Goal: Task Accomplishment & Management: Use online tool/utility

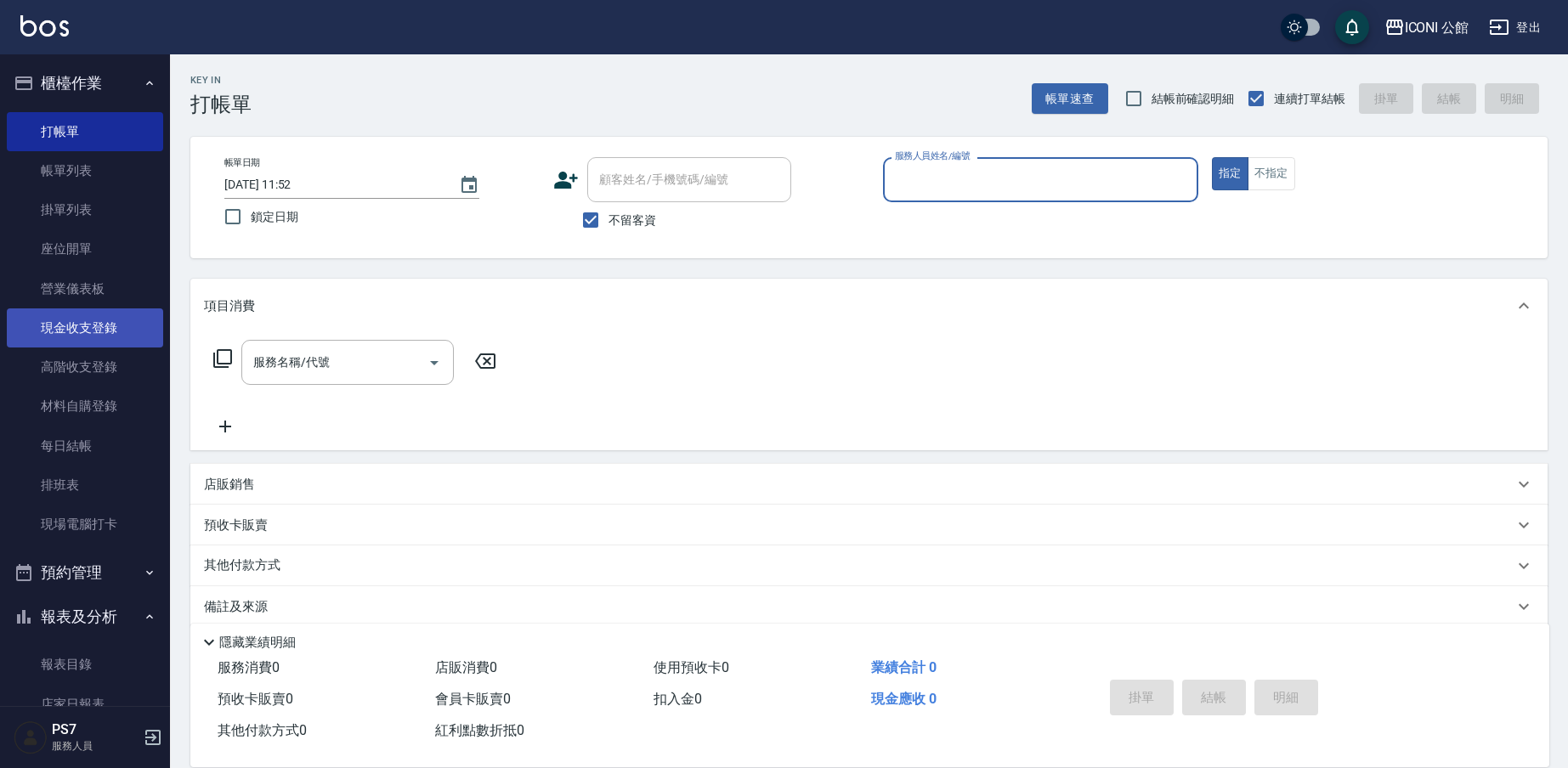
click at [112, 317] on link "現金收支登錄" at bounding box center [85, 327] width 157 height 39
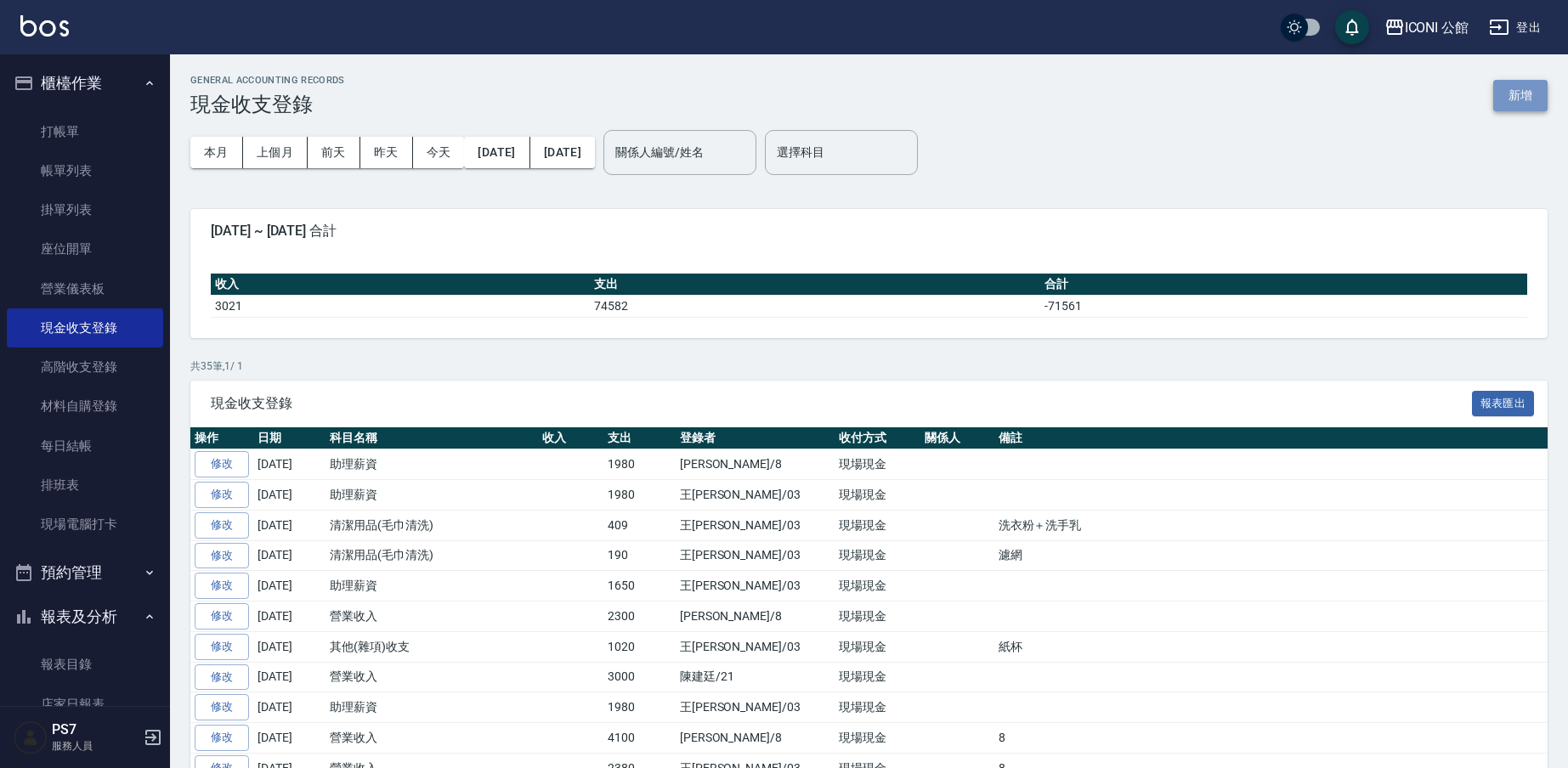
click at [1527, 106] on button "新增" at bounding box center [1520, 96] width 54 height 31
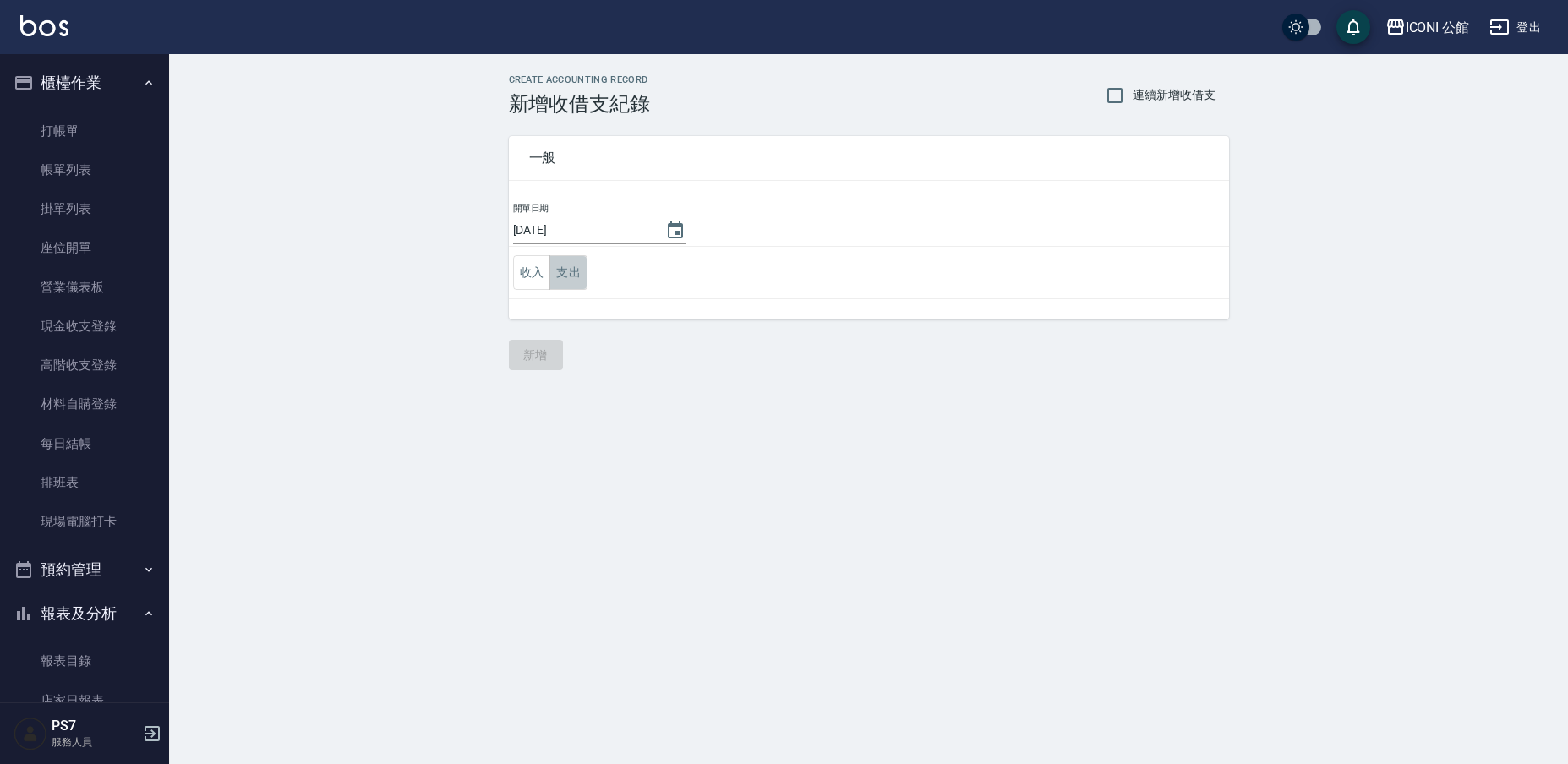
click at [577, 288] on button "支出" at bounding box center [568, 273] width 38 height 35
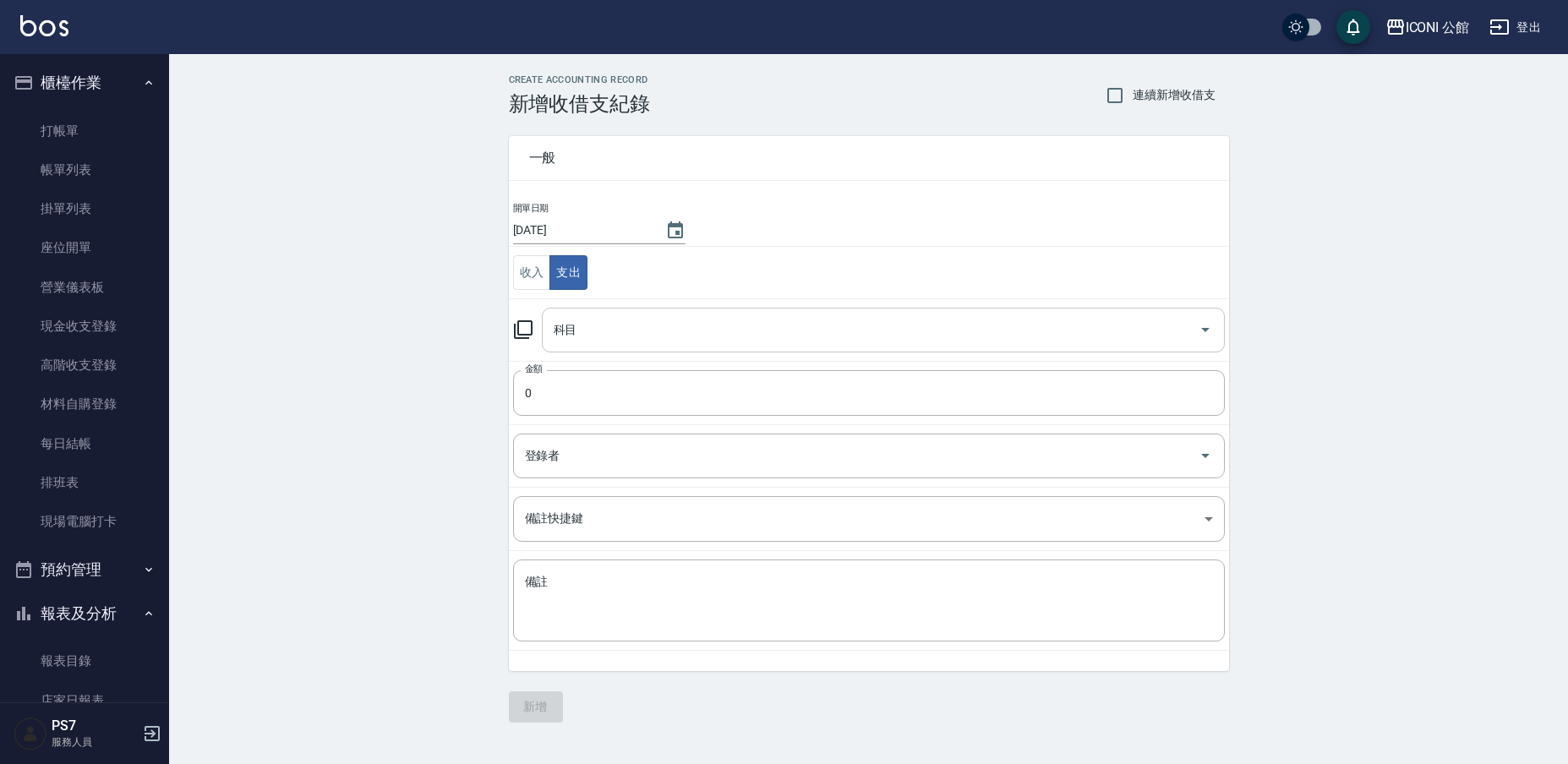
click at [570, 346] on div "科目" at bounding box center [884, 330] width 684 height 45
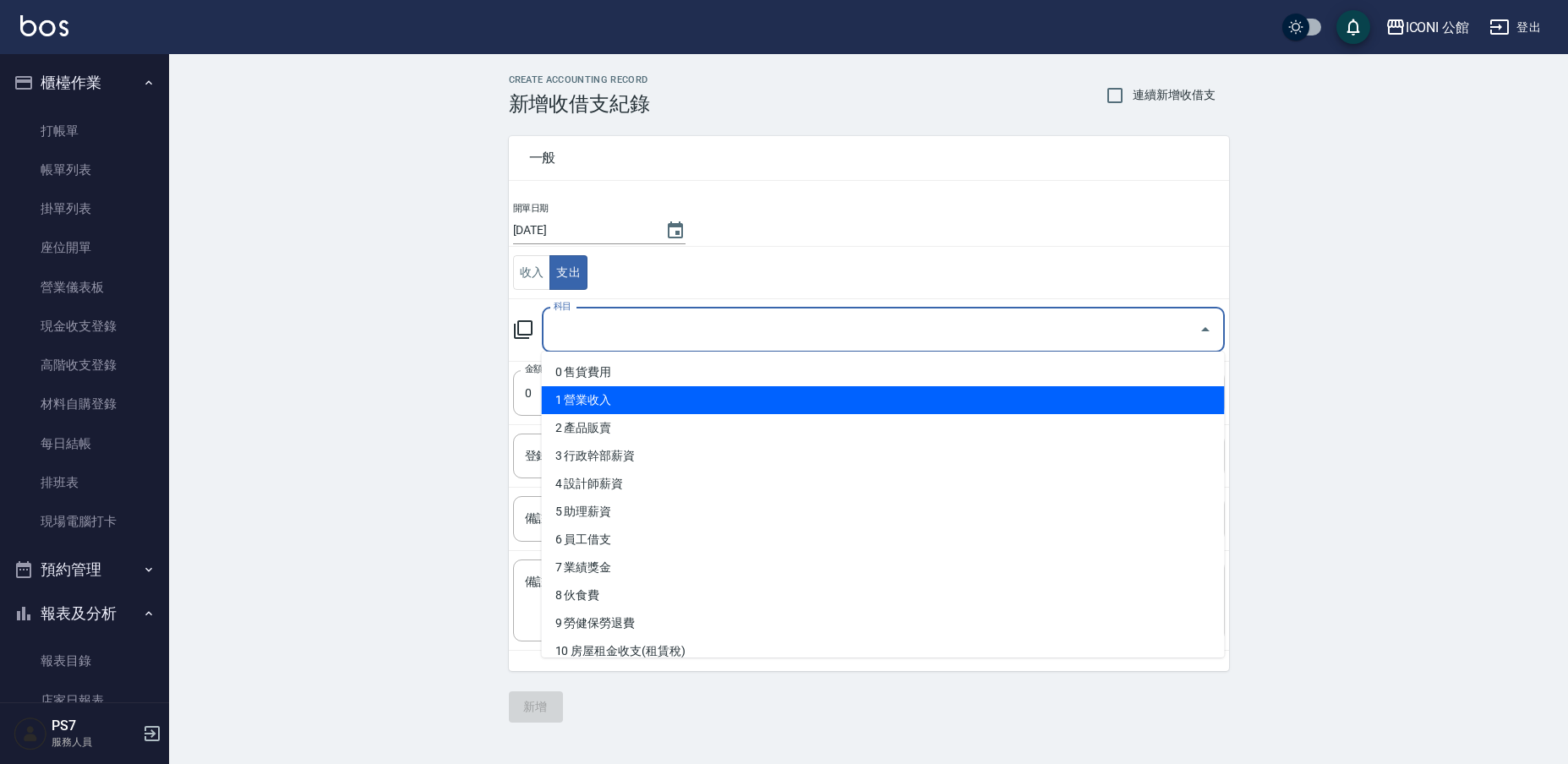
click at [606, 395] on li "1 營業收入" at bounding box center [884, 400] width 684 height 28
type input "1 營業收入"
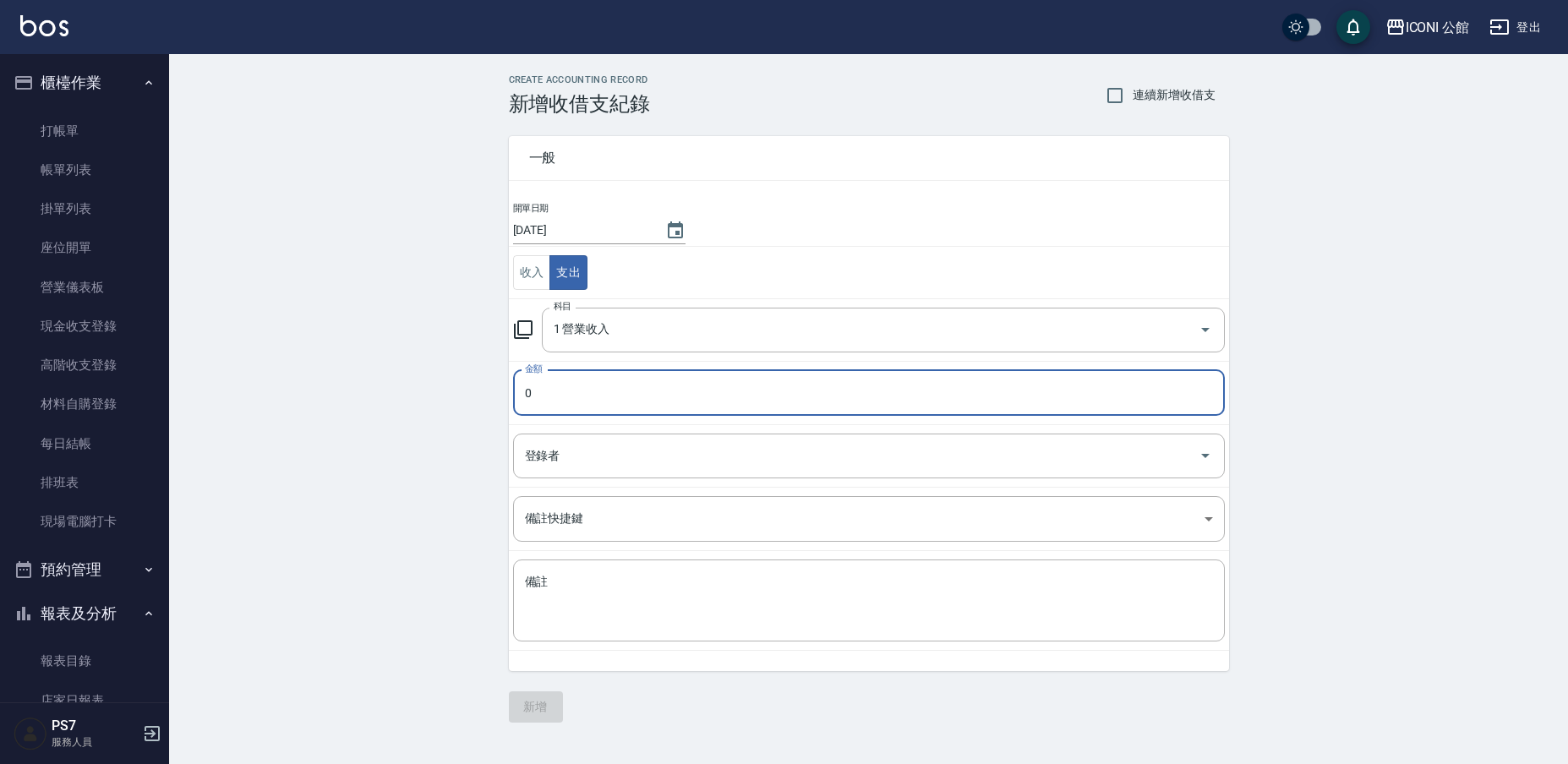
click at [599, 386] on input "0" at bounding box center [869, 392] width 712 height 46
type input "2280"
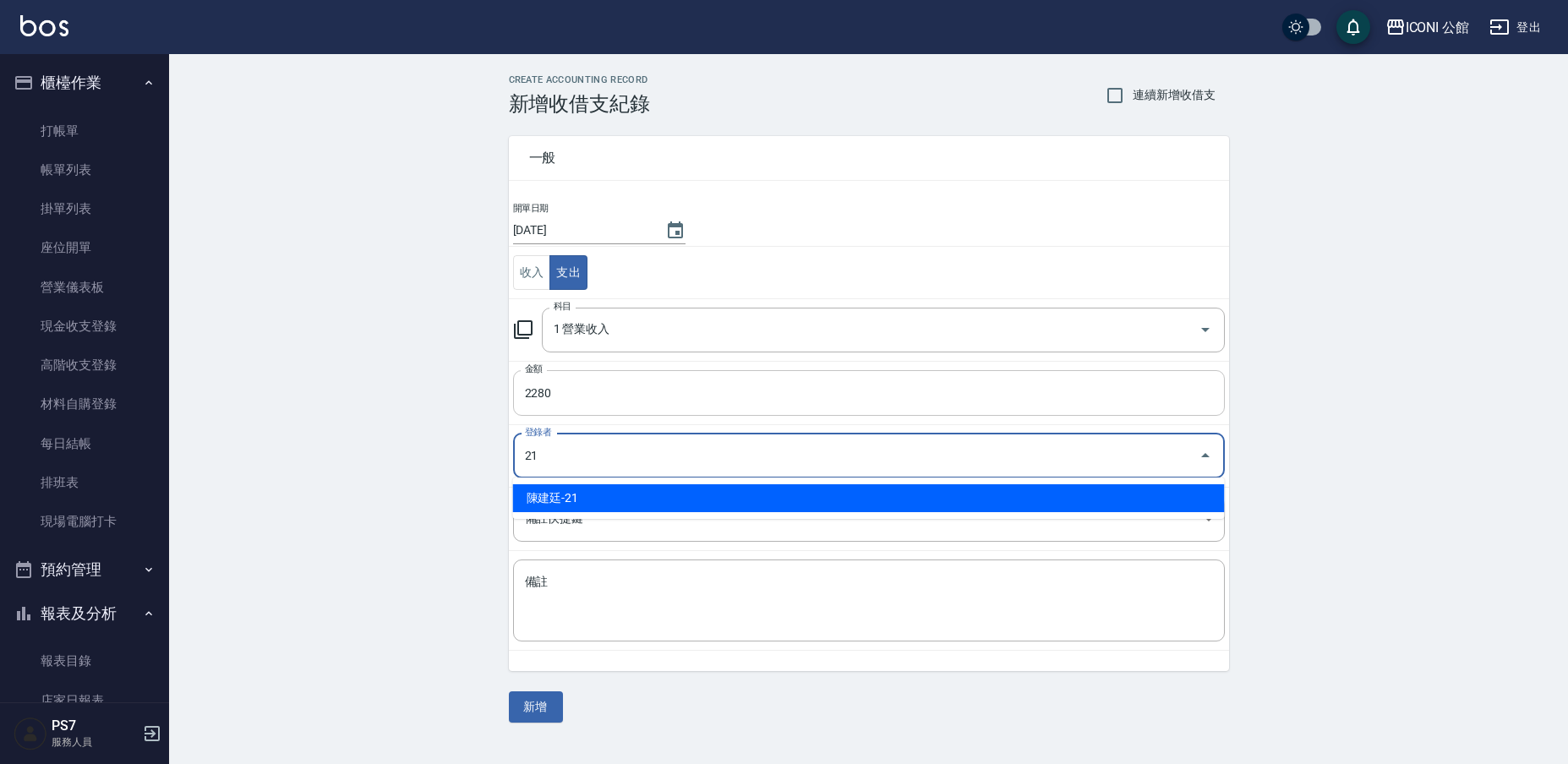
type input "陳建廷-21"
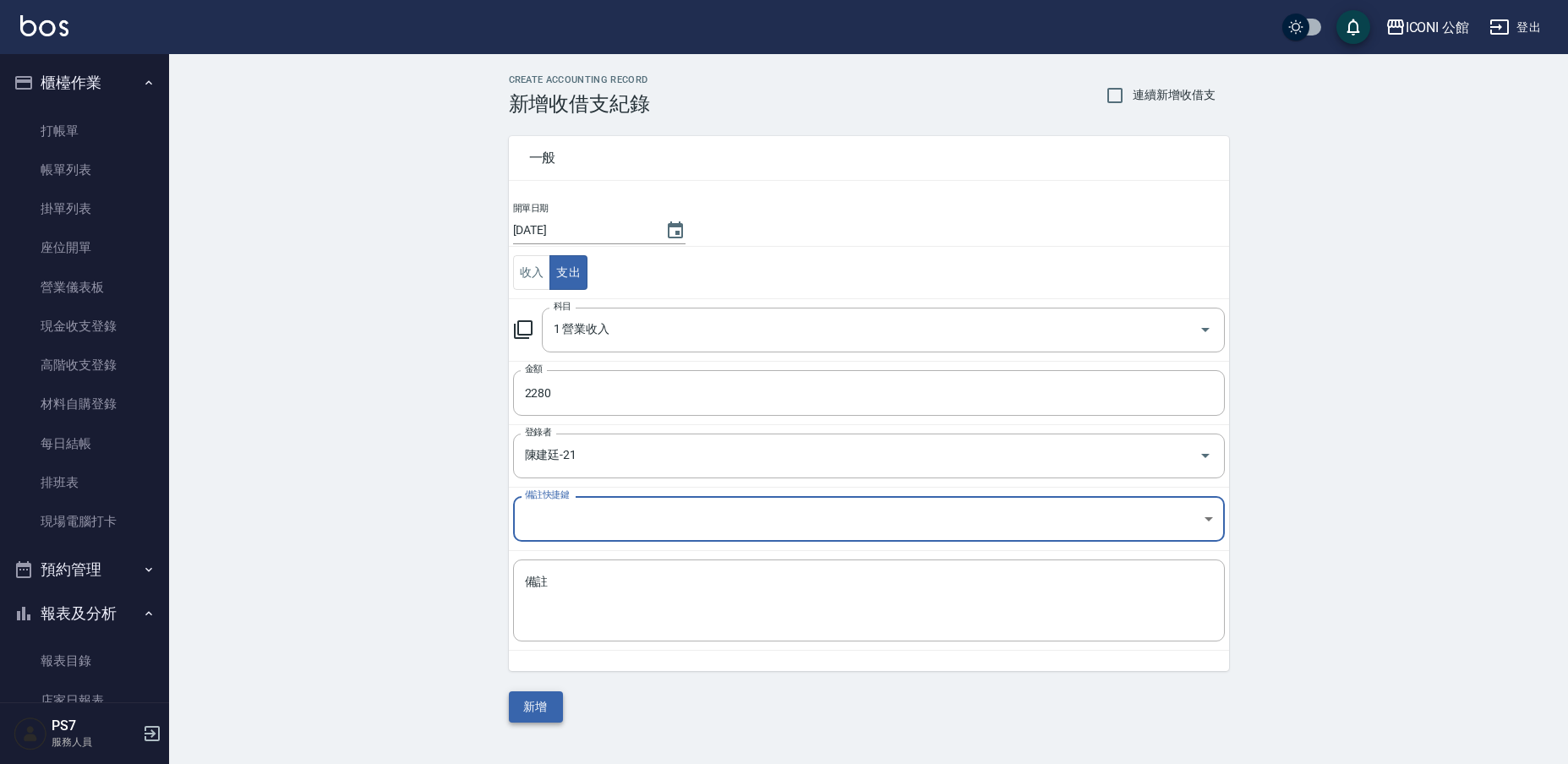
click at [543, 699] on button "新增" at bounding box center [536, 707] width 54 height 31
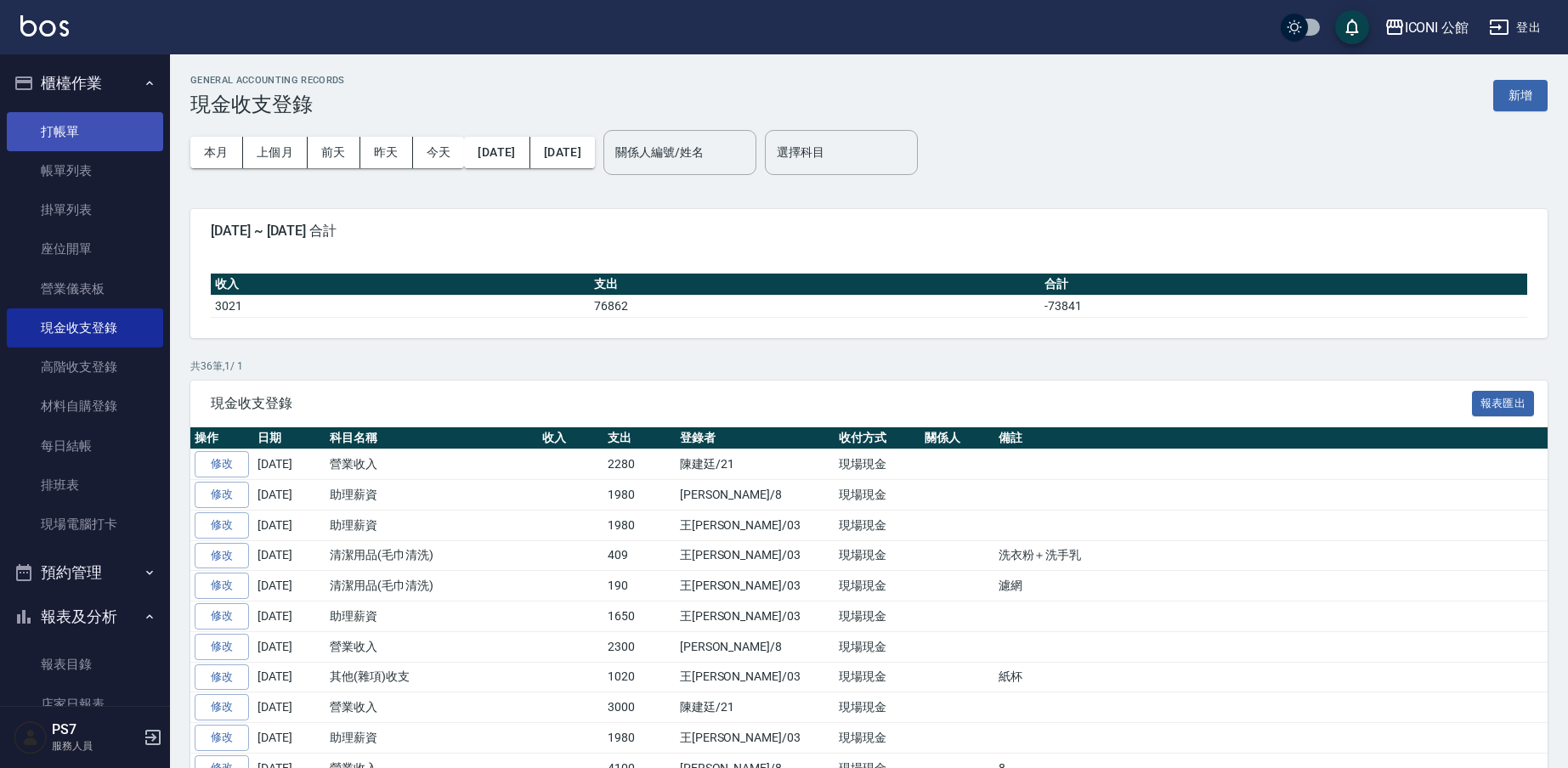
click at [124, 138] on link "打帳單" at bounding box center [85, 131] width 157 height 39
